Goal: Task Accomplishment & Management: Use online tool/utility

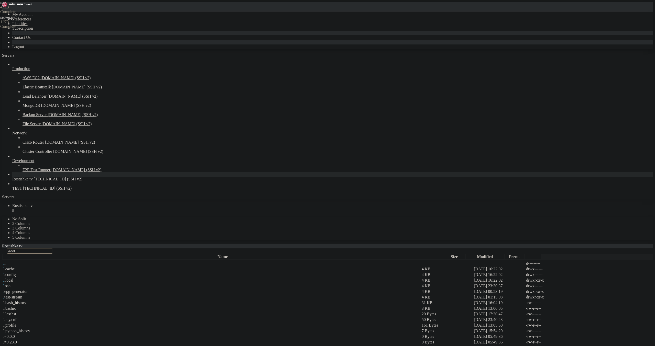
scroll to position [0, 6]
type textarea "answer = requests.get(f"http://[DOMAIN_NAME]/API/admingeclog246/confimtelegram.…"
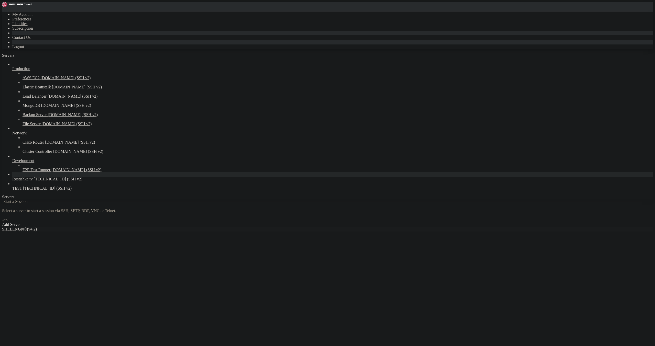
click at [53, 182] on link "Rostishka tv [TECHNICAL_ID] (SSH v2)" at bounding box center [332, 179] width 641 height 5
click at [53, 172] on link "E2E Test Runner [DOMAIN_NAME] (SSH v2)" at bounding box center [338, 170] width 630 height 5
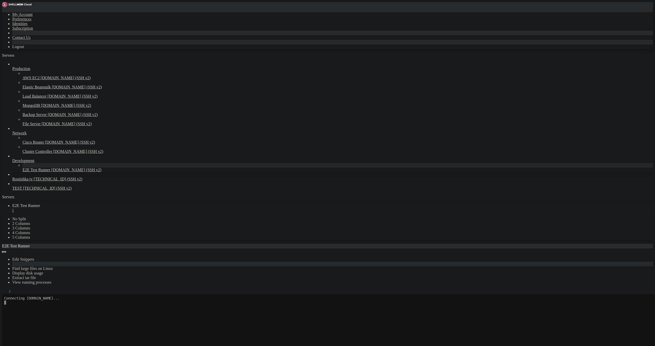
click at [33, 181] on span "Rostishka tv" at bounding box center [22, 179] width 20 height 4
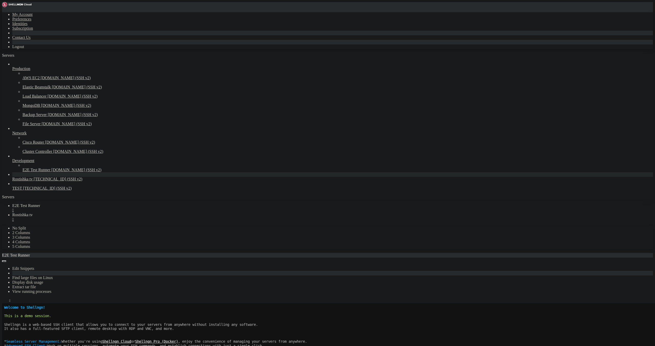
click at [105, 208] on div "" at bounding box center [332, 210] width 641 height 5
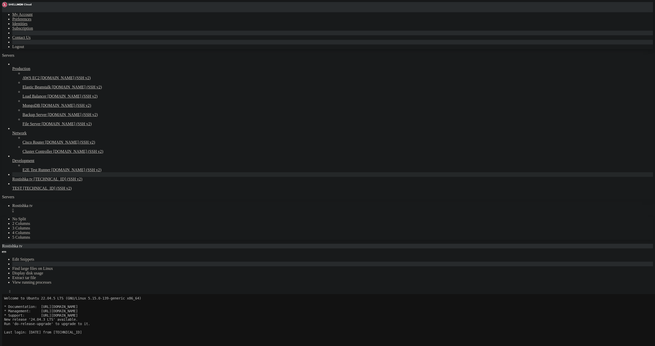
scroll to position [42, 0]
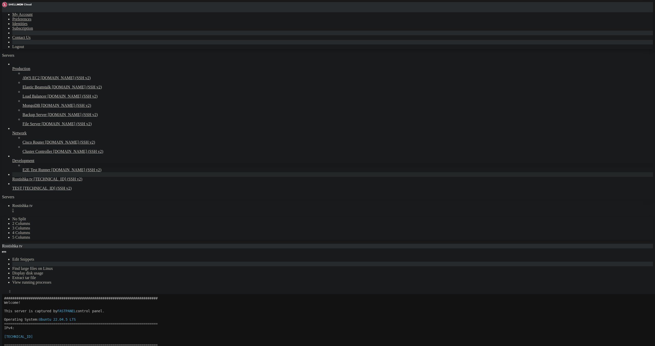
click at [23, 168] on icon at bounding box center [23, 168] width 0 height 0
click at [51, 172] on span "[DOMAIN_NAME] (SSH v2)" at bounding box center [76, 170] width 50 height 4
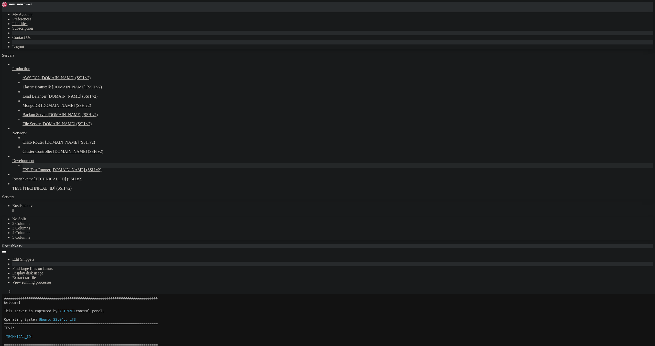
click at [51, 172] on span "[DOMAIN_NAME] (SSH v2)" at bounding box center [76, 170] width 50 height 4
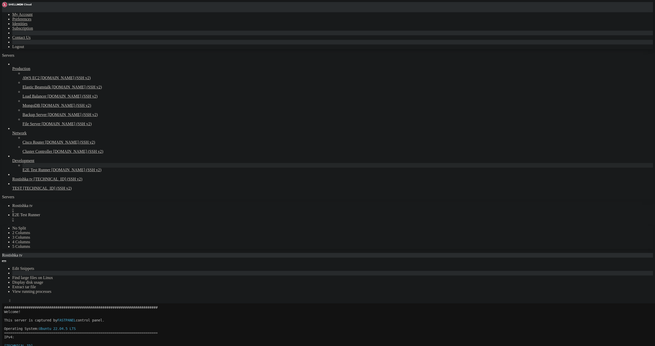
scroll to position [0, 0]
click at [140, 217] on div "" at bounding box center [332, 219] width 641 height 5
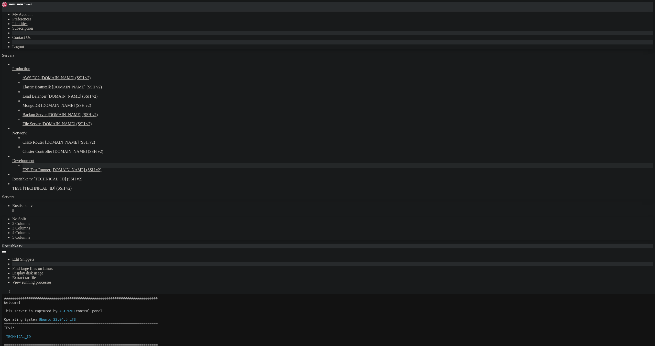
click at [4, 293] on icon "button" at bounding box center [4, 293] width 0 height 0
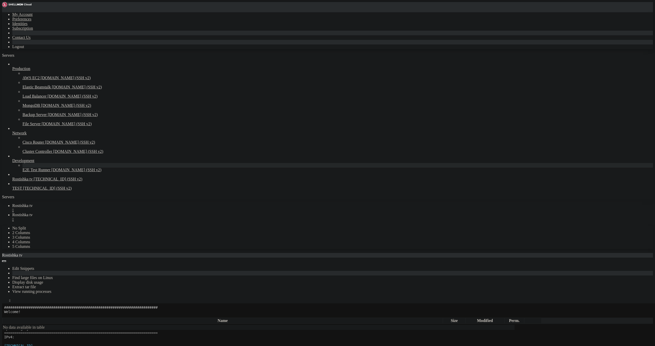
click at [137, 217] on div "" at bounding box center [332, 219] width 641 height 5
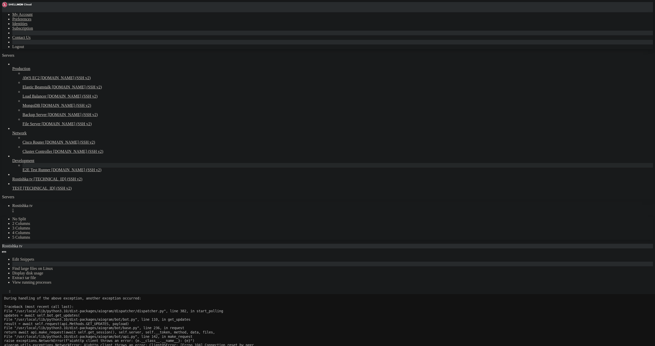
scroll to position [72, 0]
click at [85, 249] on div "Edit Snippets Find large files on Linux Display disk usage Extract tar file Vie…" at bounding box center [327, 272] width 651 height 46
click at [4, 293] on icon "button" at bounding box center [4, 293] width 0 height 0
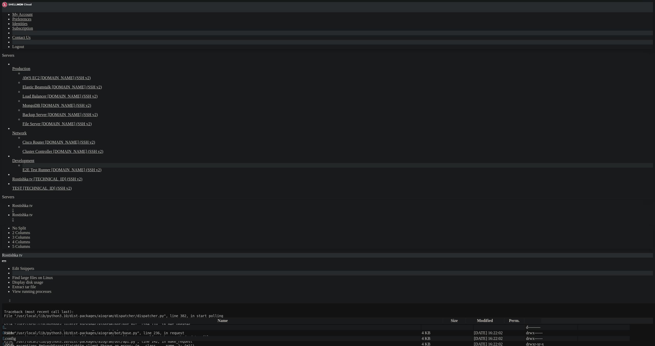
type input "/root"
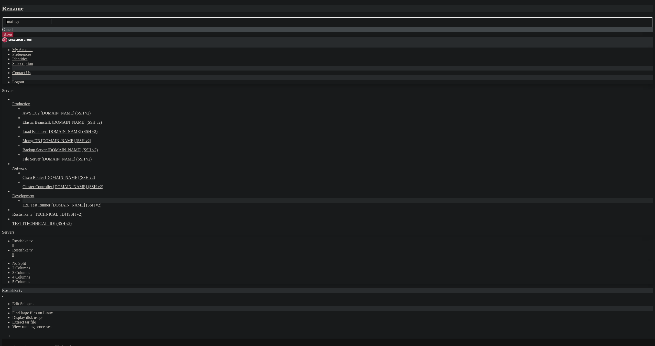
drag, startPoint x: 87, startPoint y: 304, endPoint x: 92, endPoint y: 302, distance: 5.3
click at [88, 38] on div "Rename main.py Cancel Save" at bounding box center [327, 21] width 651 height 32
drag, startPoint x: 96, startPoint y: 317, endPoint x: 186, endPoint y: 292, distance: 93.7
click at [99, 38] on div "Rename main.py Cancel Save" at bounding box center [327, 21] width 651 height 32
click at [14, 37] on button "Save" at bounding box center [8, 34] width 12 height 5
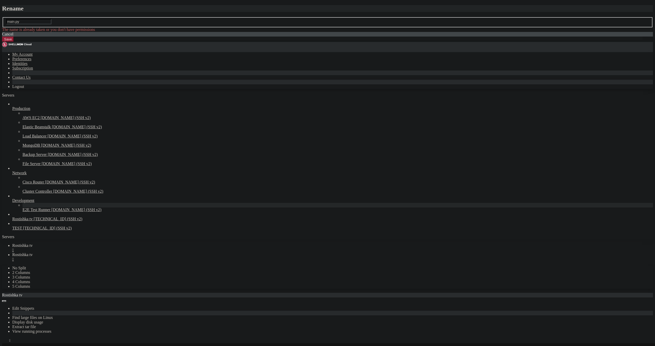
drag, startPoint x: 345, startPoint y: 190, endPoint x: 337, endPoint y: 195, distance: 9.3
click at [345, 37] on div "Cancel" at bounding box center [327, 34] width 651 height 5
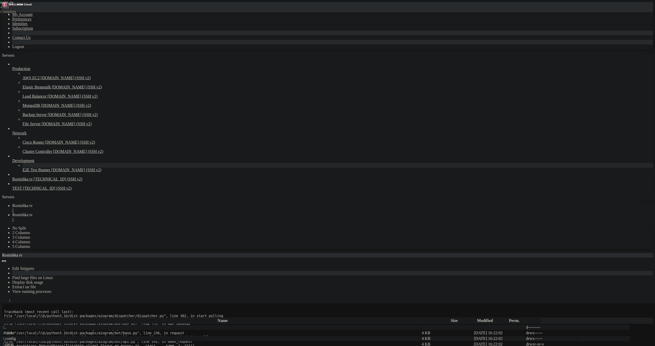
scroll to position [0, 9]
drag, startPoint x: 604, startPoint y: 209, endPoint x: 655, endPoint y: 208, distance: 50.9
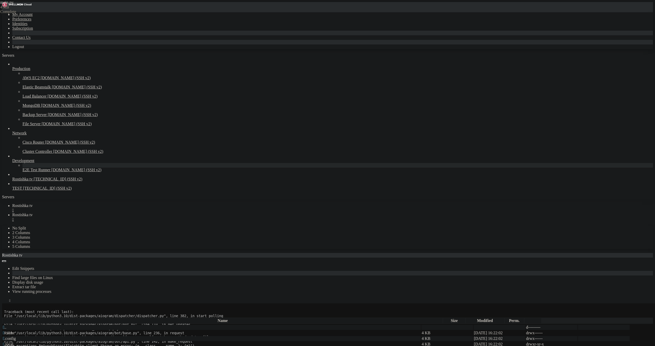
drag, startPoint x: 562, startPoint y: 198, endPoint x: 567, endPoint y: 230, distance: 32.8
drag, startPoint x: 121, startPoint y: 338, endPoint x: 646, endPoint y: 197, distance: 543.9
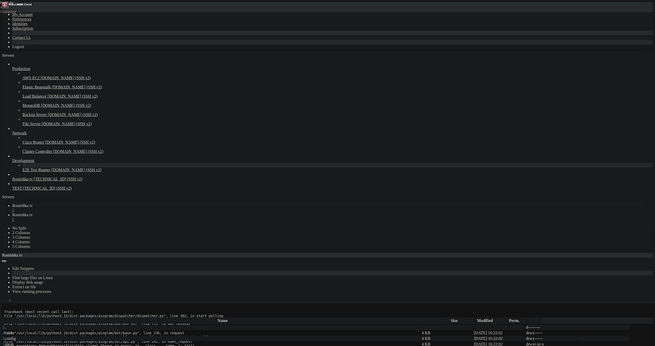
drag, startPoint x: 654, startPoint y: 218, endPoint x: 649, endPoint y: 216, distance: 5.8
drag, startPoint x: 648, startPoint y: 214, endPoint x: 633, endPoint y: 216, distance: 15.1
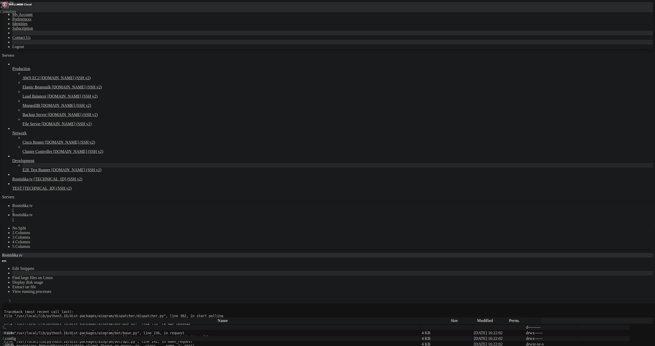
drag, startPoint x: 199, startPoint y: 190, endPoint x: 654, endPoint y: 194, distance: 454.8
type textarea "await call.message.answer(f"Для подверждения аккаунта вам нужно перейти по ссыл…"
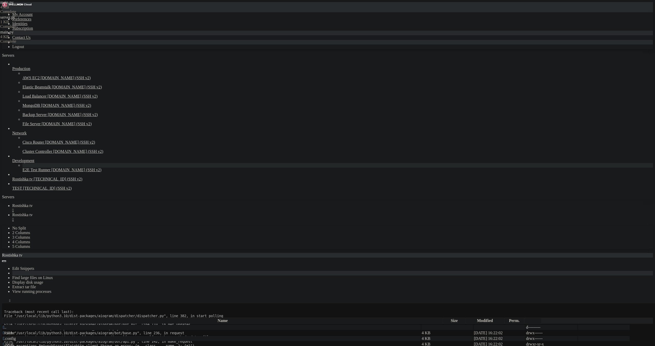
click at [138, 213] on link "Rostishka tv " at bounding box center [332, 217] width 641 height 9
click at [137, 217] on div "" at bounding box center [332, 219] width 641 height 5
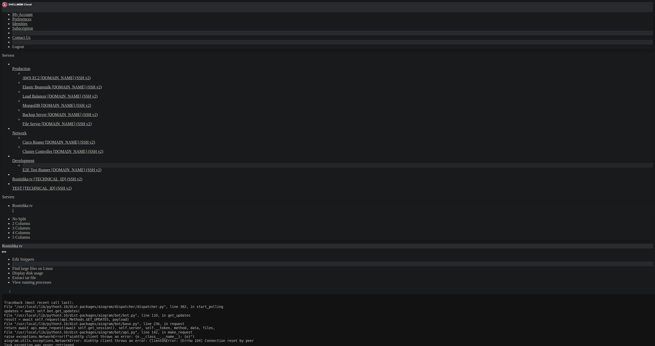
drag, startPoint x: 118, startPoint y: 477, endPoint x: 79, endPoint y: 450, distance: 47.6
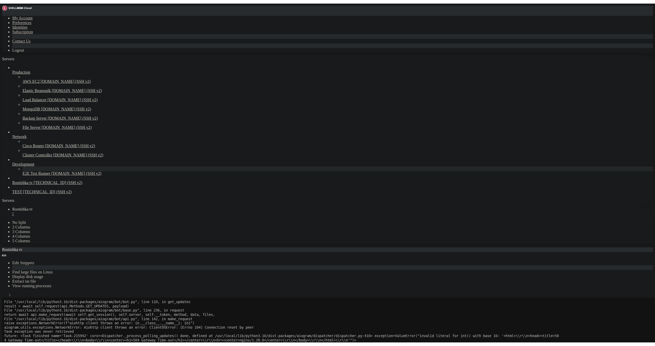
scroll to position [81, 0]
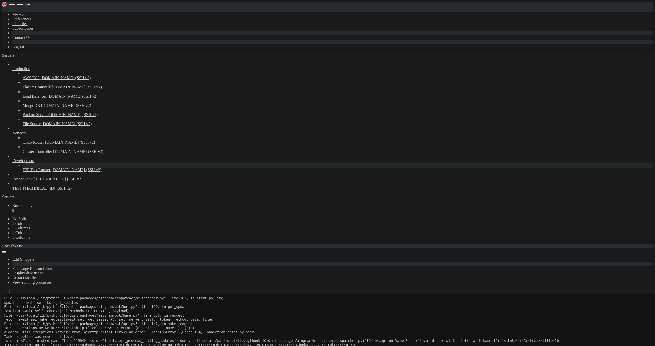
click at [97, 208] on div "" at bounding box center [332, 210] width 641 height 5
